Goal: Transaction & Acquisition: Obtain resource

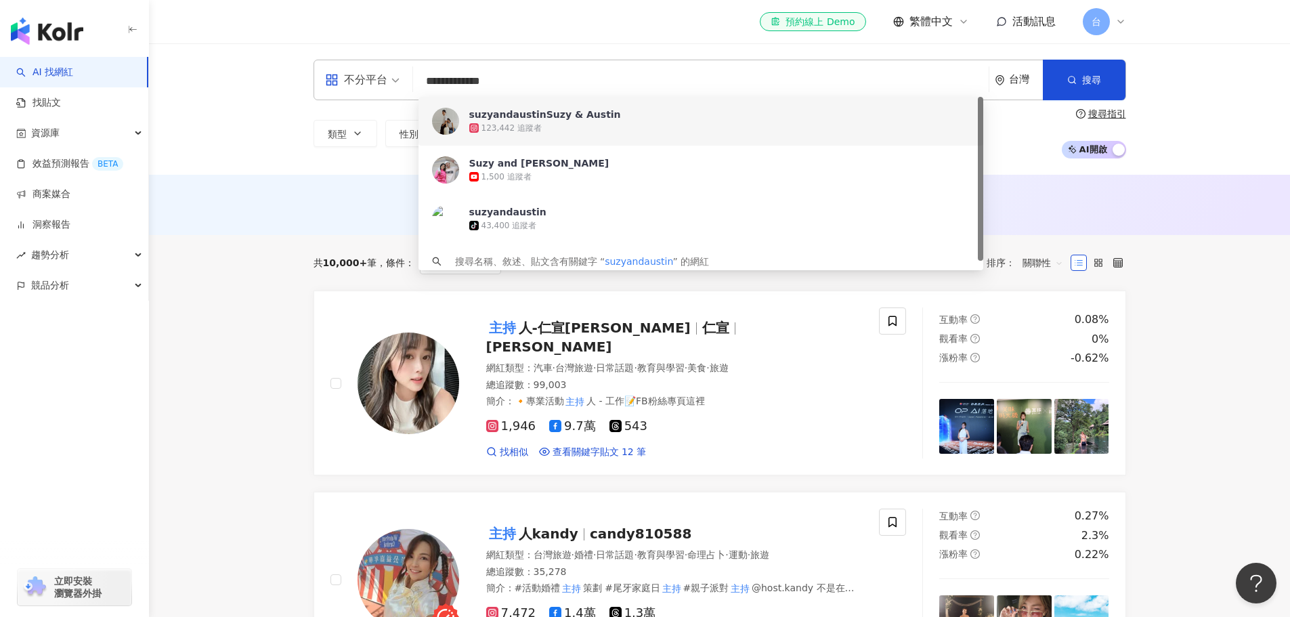
click at [536, 123] on div "123,442 追蹤者" at bounding box center [512, 129] width 60 height 12
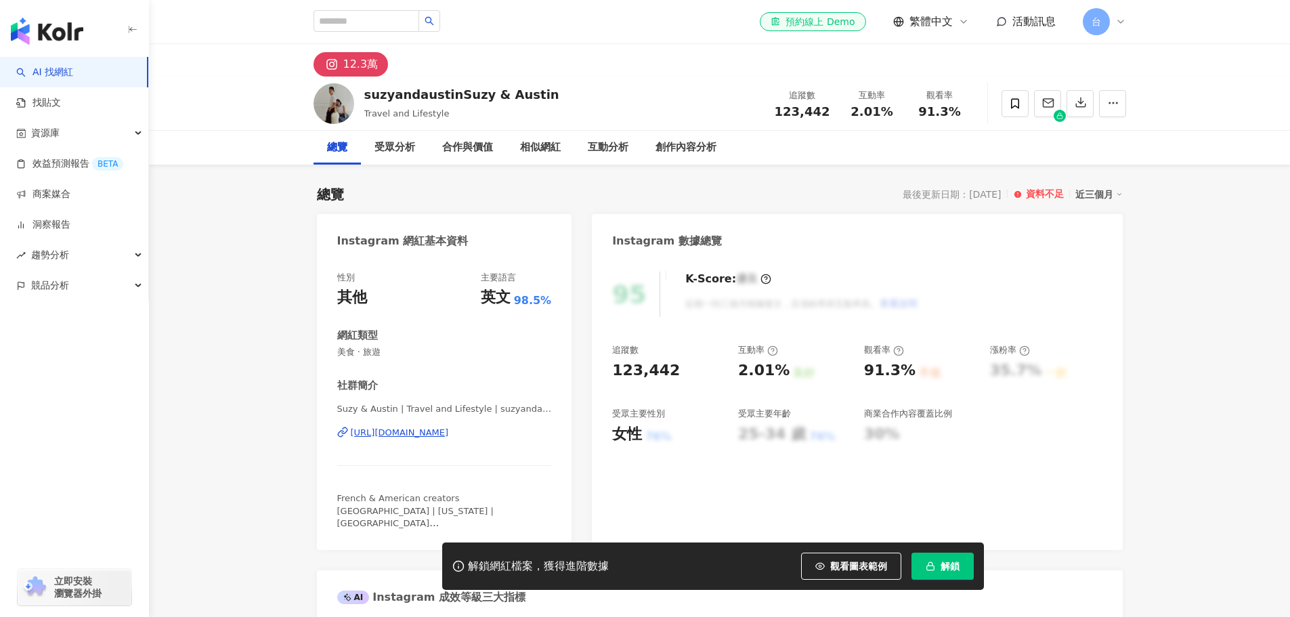
click at [950, 564] on span "解鎖" at bounding box center [950, 566] width 19 height 11
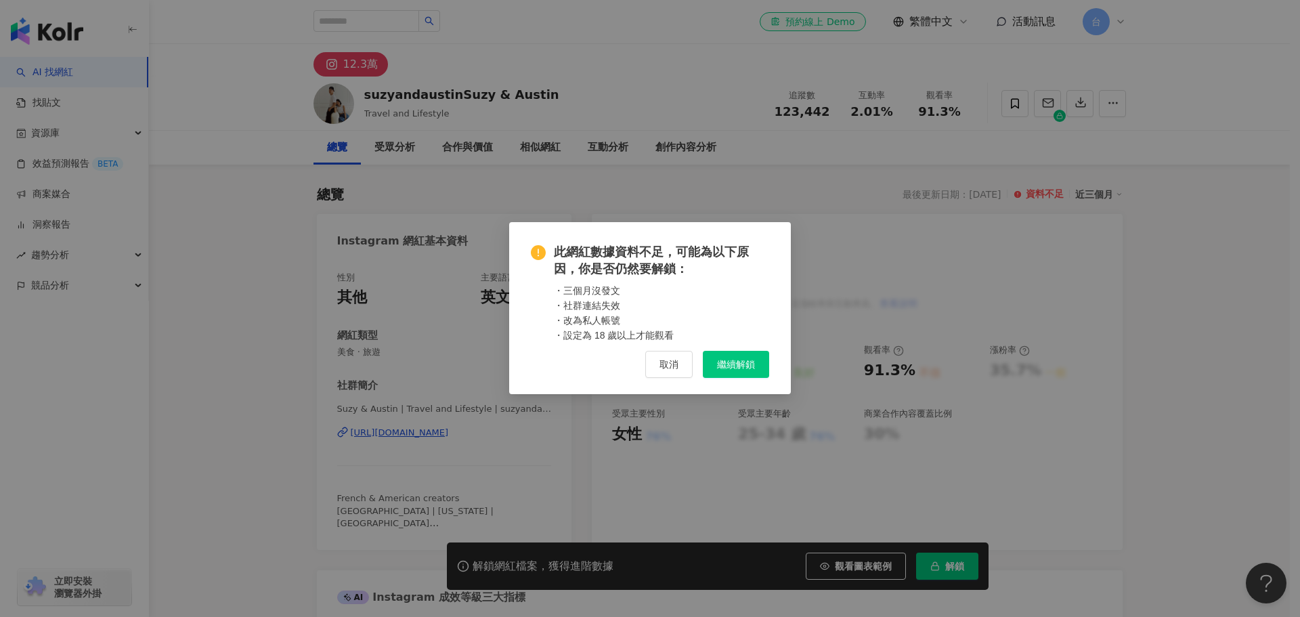
click at [593, 247] on div "此網紅數據資料不足，可能為以下原因，你是否仍然要解鎖： ・三個月沒發文 ・社群連結失效 ・改為私人帳號 ・設定為 18 歲以上才能觀看 取消 繼續解鎖" at bounding box center [650, 308] width 1300 height 617
click at [742, 365] on div "此網紅數據資料不足，可能為以下原因，你是否仍然要解鎖： ・三個月沒發文 ・社群連結失效 ・改為私人帳號 ・設定為 18 歲以上才能觀看 取消 繼續解鎖" at bounding box center [650, 308] width 1300 height 617
click at [728, 364] on div "此網紅數據資料不足，可能為以下原因，你是否仍然要解鎖： ・三個月沒發文 ・社群連結失效 ・改為私人帳號 ・設定為 18 歲以上才能觀看 取消 繼續解鎖" at bounding box center [650, 308] width 1300 height 617
click at [746, 365] on div "此網紅數據資料不足，可能為以下原因，你是否仍然要解鎖： ・三個月沒發文 ・社群連結失效 ・改為私人帳號 ・設定為 18 歲以上才能觀看 取消 繼續解鎖" at bounding box center [650, 308] width 1300 height 617
click at [717, 366] on div "此網紅數據資料不足，可能為以下原因，你是否仍然要解鎖： ・三個月沒發文 ・社群連結失效 ・改為私人帳號 ・設定為 18 歲以上才能觀看 取消 繼續解鎖" at bounding box center [650, 308] width 1300 height 617
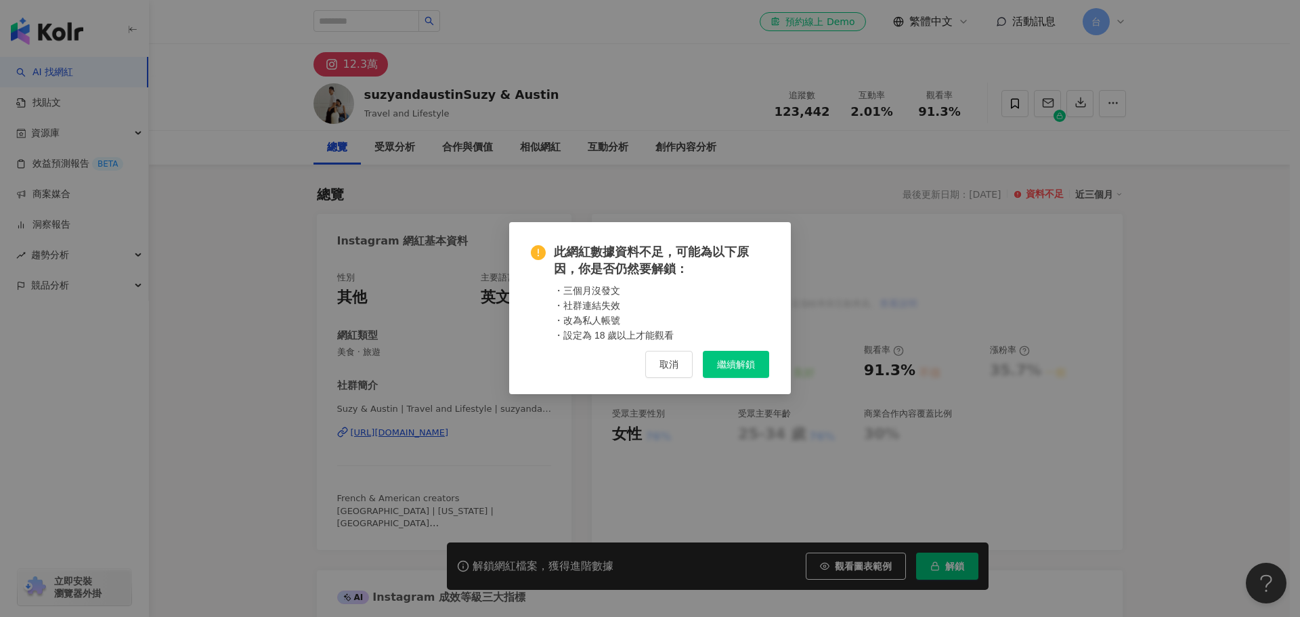
click at [666, 293] on div "此網紅數據資料不足，可能為以下原因，你是否仍然要解鎖： ・三個月沒發文 ・社群連結失效 ・改為私人帳號 ・設定為 18 歲以上才能觀看 取消 繼續解鎖" at bounding box center [650, 308] width 282 height 172
click at [727, 366] on div "此網紅數據資料不足，可能為以下原因，你是否仍然要解鎖： ・三個月沒發文 ・社群連結失效 ・改為私人帳號 ・設定為 18 歲以上才能觀看 取消 繼續解鎖" at bounding box center [650, 308] width 1300 height 617
click at [720, 349] on div "此網紅數據資料不足，可能為以下原因，你是否仍然要解鎖： ・三個月沒發文 ・社群連結失效 ・改為私人帳號 ・設定為 18 歲以上才能觀看 取消 繼續解鎖" at bounding box center [650, 308] width 1300 height 617
click at [733, 375] on div "此網紅數據資料不足，可能為以下原因，你是否仍然要解鎖： ・三個月沒發文 ・社群連結失效 ・改為私人帳號 ・設定為 18 歲以上才能觀看 取消 繼續解鎖" at bounding box center [650, 308] width 1300 height 617
click at [724, 367] on div "此網紅數據資料不足，可能為以下原因，你是否仍然要解鎖： ・三個月沒發文 ・社群連結失效 ・改為私人帳號 ・設定為 18 歲以上才能觀看 取消 繼續解鎖" at bounding box center [650, 308] width 1300 height 617
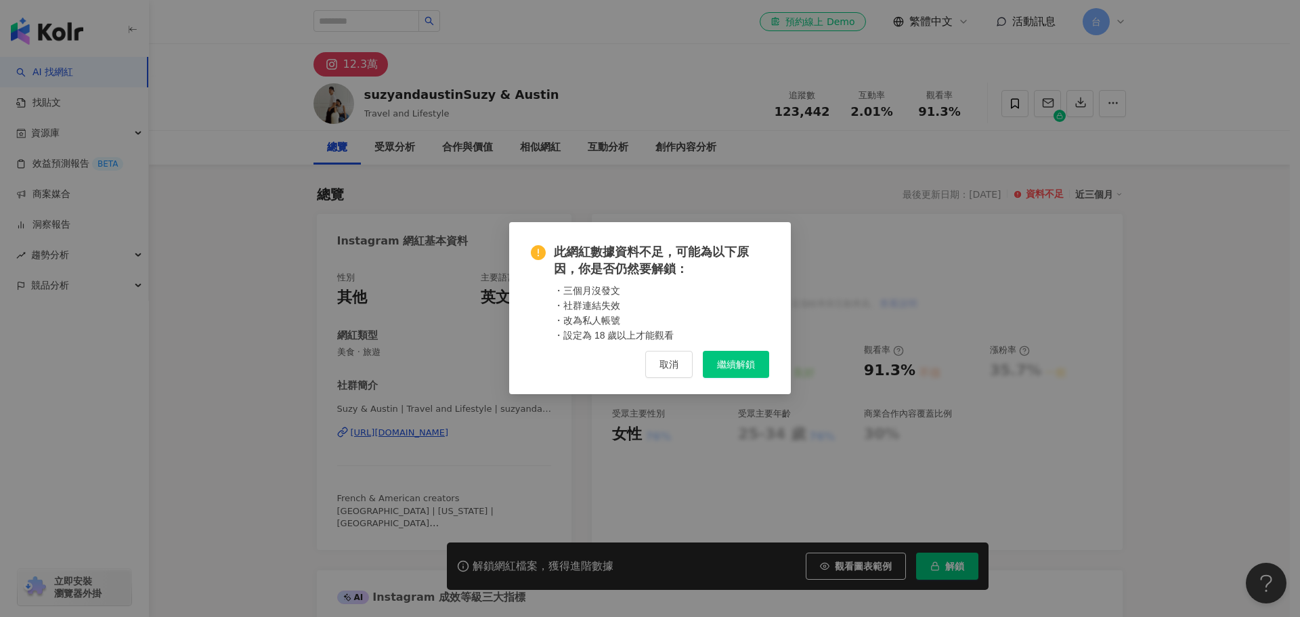
click at [748, 358] on div "此網紅數據資料不足，可能為以下原因，你是否仍然要解鎖： ・三個月沒發文 ・社群連結失效 ・改為私人帳號 ・設定為 18 歲以上才能觀看 取消 繼續解鎖" at bounding box center [650, 308] width 1300 height 617
click at [732, 360] on div "此網紅數據資料不足，可能為以下原因，你是否仍然要解鎖： ・三個月沒發文 ・社群連結失效 ・改為私人帳號 ・設定為 18 歲以上才能觀看 取消 繼續解鎖" at bounding box center [650, 308] width 1300 height 617
click at [727, 364] on div "此網紅數據資料不足，可能為以下原因，你是否仍然要解鎖： ・三個月沒發文 ・社群連結失效 ・改為私人帳號 ・設定為 18 歲以上才能觀看 取消 繼續解鎖" at bounding box center [650, 308] width 1300 height 617
click at [985, 379] on div "此網紅數據資料不足，可能為以下原因，你是否仍然要解鎖： ・三個月沒發文 ・社群連結失效 ・改為私人帳號 ・設定為 18 歲以上才能觀看 取消 繼續解鎖" at bounding box center [650, 308] width 1300 height 617
click at [728, 368] on div "此網紅數據資料不足，可能為以下原因，你是否仍然要解鎖： ・三個月沒發文 ・社群連結失效 ・改為私人帳號 ・設定為 18 歲以上才能觀看 取消 繼續解鎖" at bounding box center [650, 308] width 1300 height 617
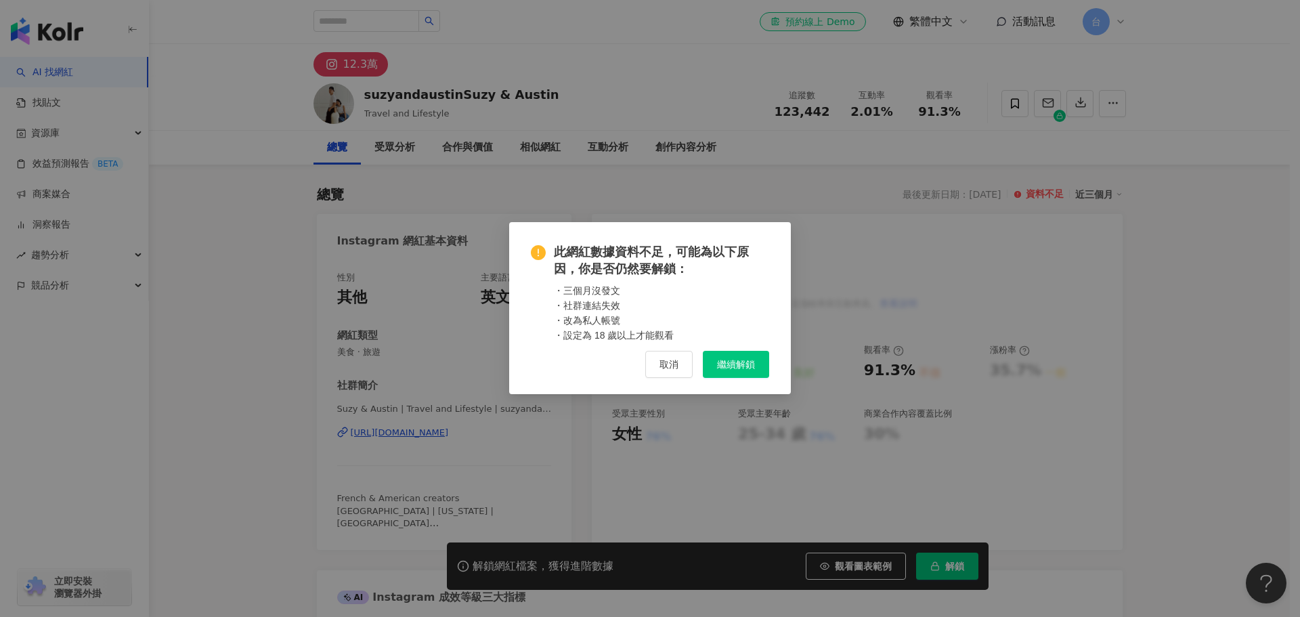
click at [713, 360] on div "此網紅數據資料不足，可能為以下原因，你是否仍然要解鎖： ・三個月沒發文 ・社群連結失效 ・改為私人帳號 ・設定為 18 歲以上才能觀看 取消 繼續解鎖" at bounding box center [650, 308] width 1300 height 617
click at [668, 278] on span "此網紅數據資料不足，可能為以下原因，你是否仍然要解鎖：" at bounding box center [661, 261] width 215 height 34
click at [657, 368] on div "此網紅數據資料不足，可能為以下原因，你是否仍然要解鎖： ・三個月沒發文 ・社群連結失效 ・改為私人帳號 ・設定為 18 歲以上才能觀看 取消 繼續解鎖" at bounding box center [650, 308] width 1300 height 617
click at [697, 334] on div "此網紅數據資料不足，可能為以下原因，你是否仍然要解鎖： ・三個月沒發文 ・社群連結失效 ・改為私人帳號 ・設定為 18 歲以上才能觀看 取消 繼續解鎖" at bounding box center [650, 308] width 1300 height 617
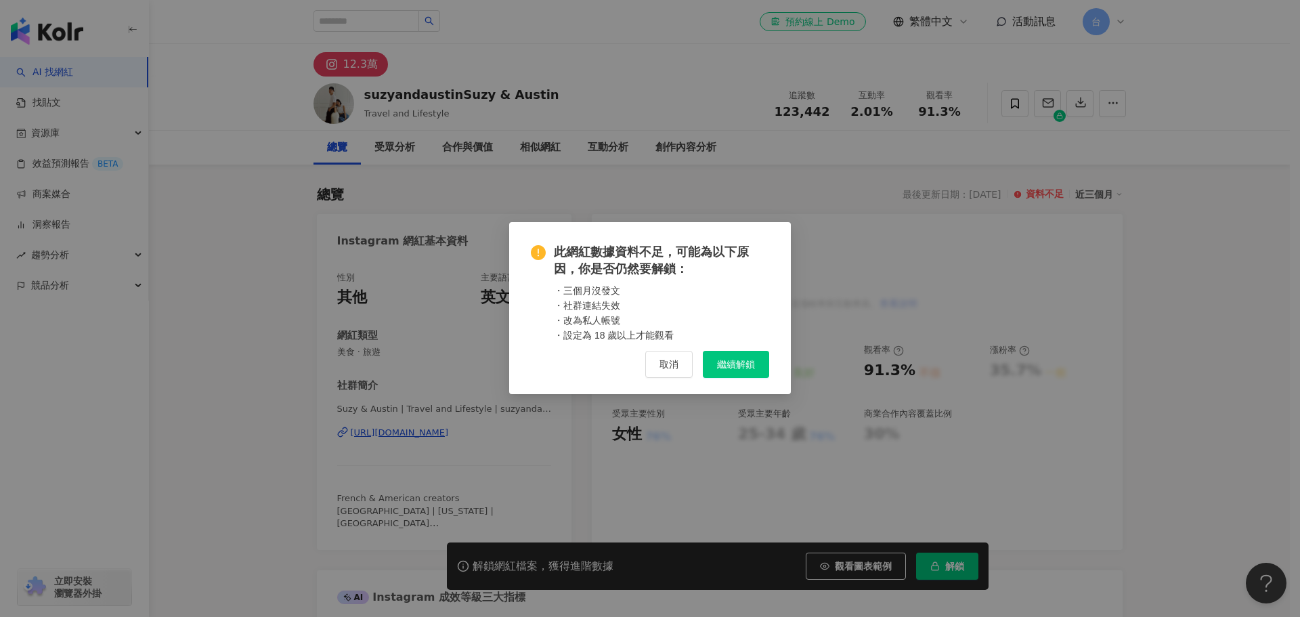
click at [720, 302] on div "此網紅數據資料不足，可能為以下原因，你是否仍然要解鎖： ・三個月沒發文 ・社群連結失效 ・改為私人帳號 ・設定為 18 歲以上才能觀看 取消 繼續解鎖" at bounding box center [650, 308] width 1300 height 617
click at [679, 301] on div "此網紅數據資料不足，可能為以下原因，你是否仍然要解鎖： ・三個月沒發文 ・社群連結失效 ・改為私人帳號 ・設定為 18 歲以上才能觀看 取消 繼續解鎖" at bounding box center [650, 308] width 1300 height 617
click at [672, 278] on span "此網紅數據資料不足，可能為以下原因，你是否仍然要解鎖：" at bounding box center [661, 261] width 215 height 34
click at [372, 290] on div "此網紅數據資料不足，可能為以下原因，你是否仍然要解鎖： ・三個月沒發文 ・社群連結失效 ・改為私人帳號 ・設定為 18 歲以上才能觀看 取消 繼續解鎖" at bounding box center [650, 308] width 1300 height 617
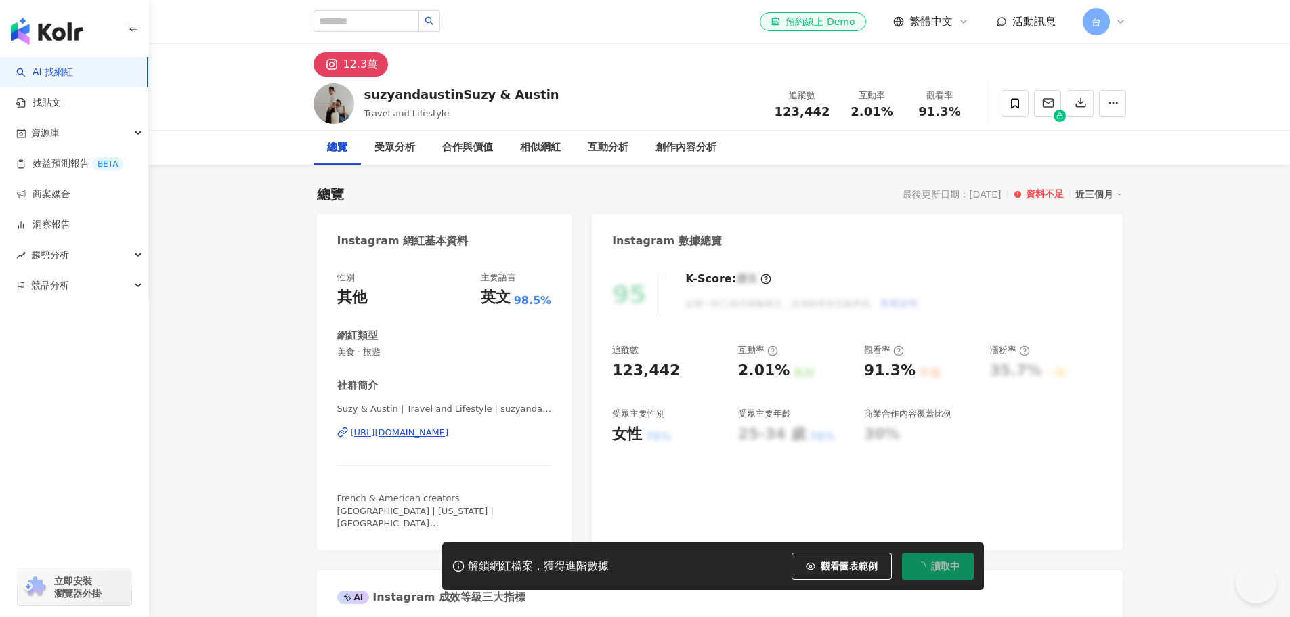
click at [943, 561] on span "解鎖" at bounding box center [950, 566] width 19 height 11
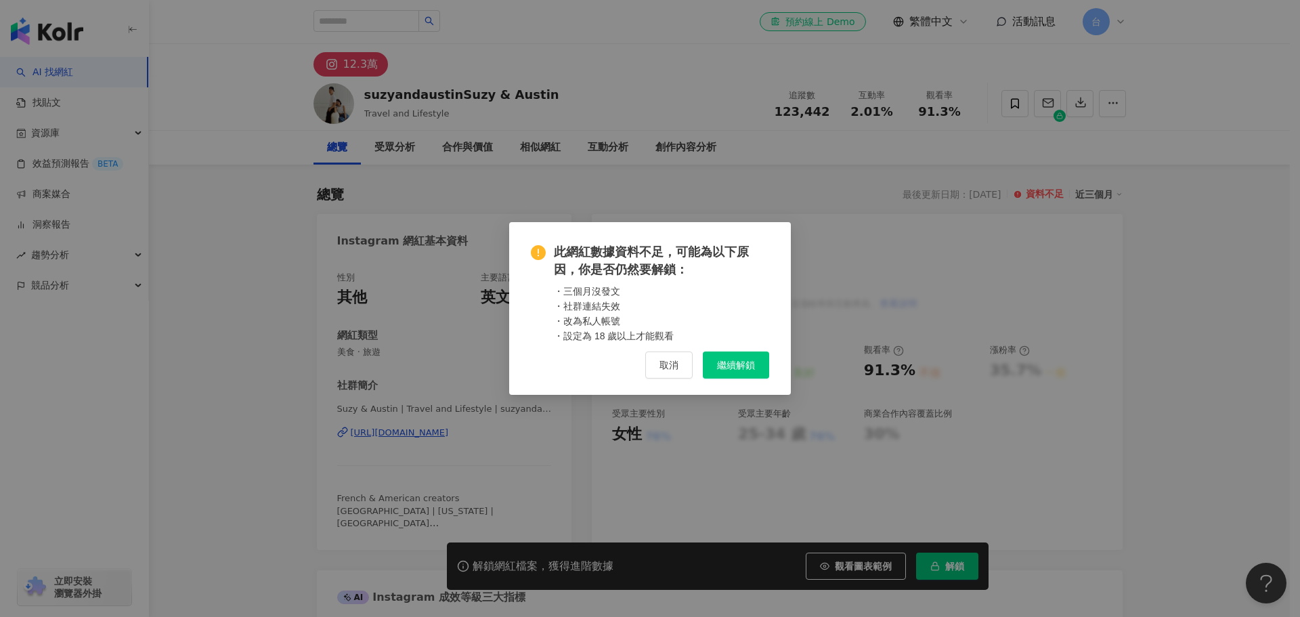
click at [727, 370] on button "繼續解鎖" at bounding box center [736, 364] width 66 height 27
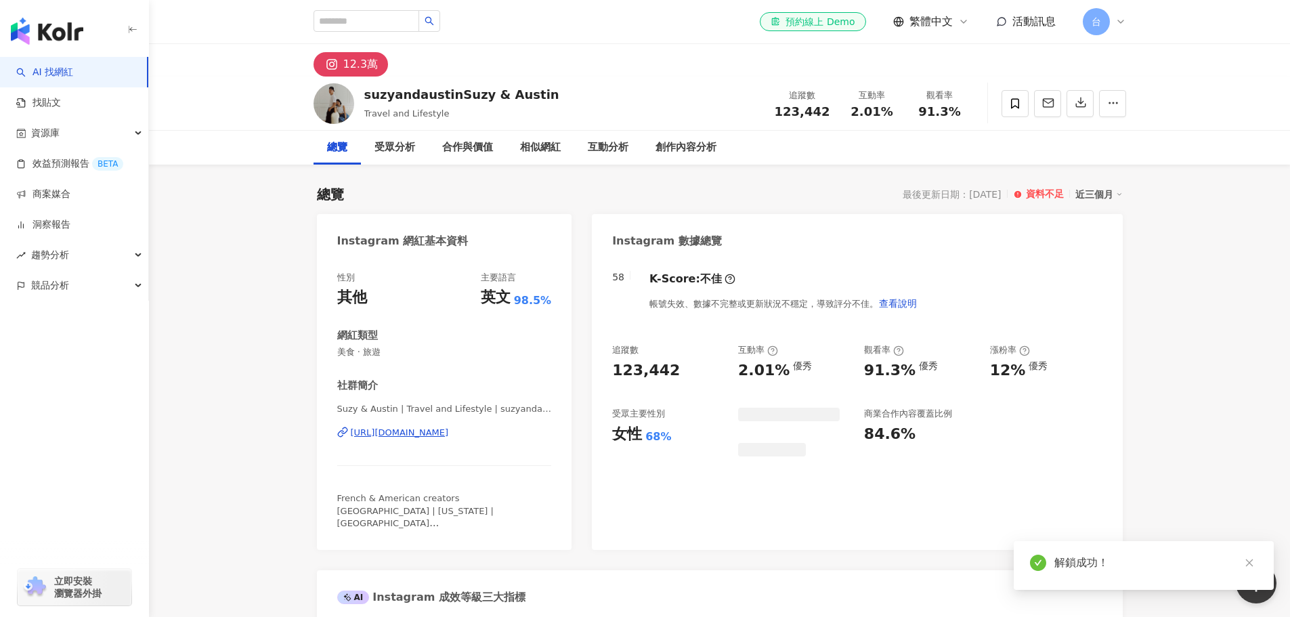
click at [1251, 567] on icon "close" at bounding box center [1249, 562] width 9 height 9
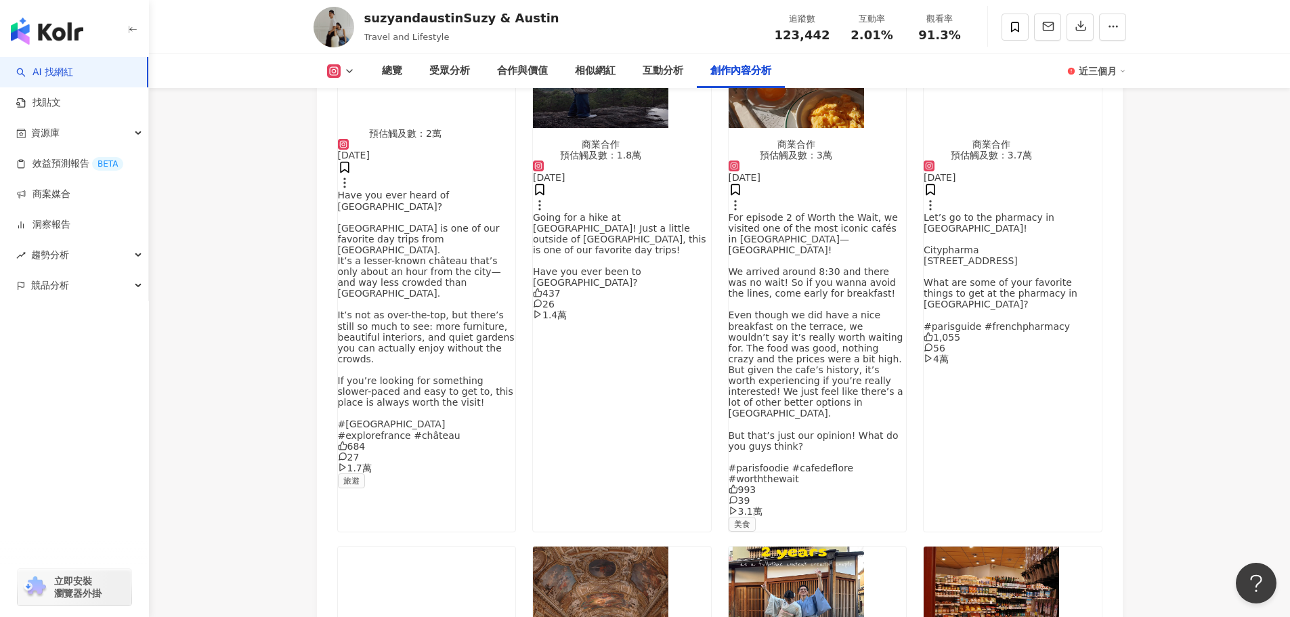
scroll to position [4199, 0]
